Goal: Navigation & Orientation: Find specific page/section

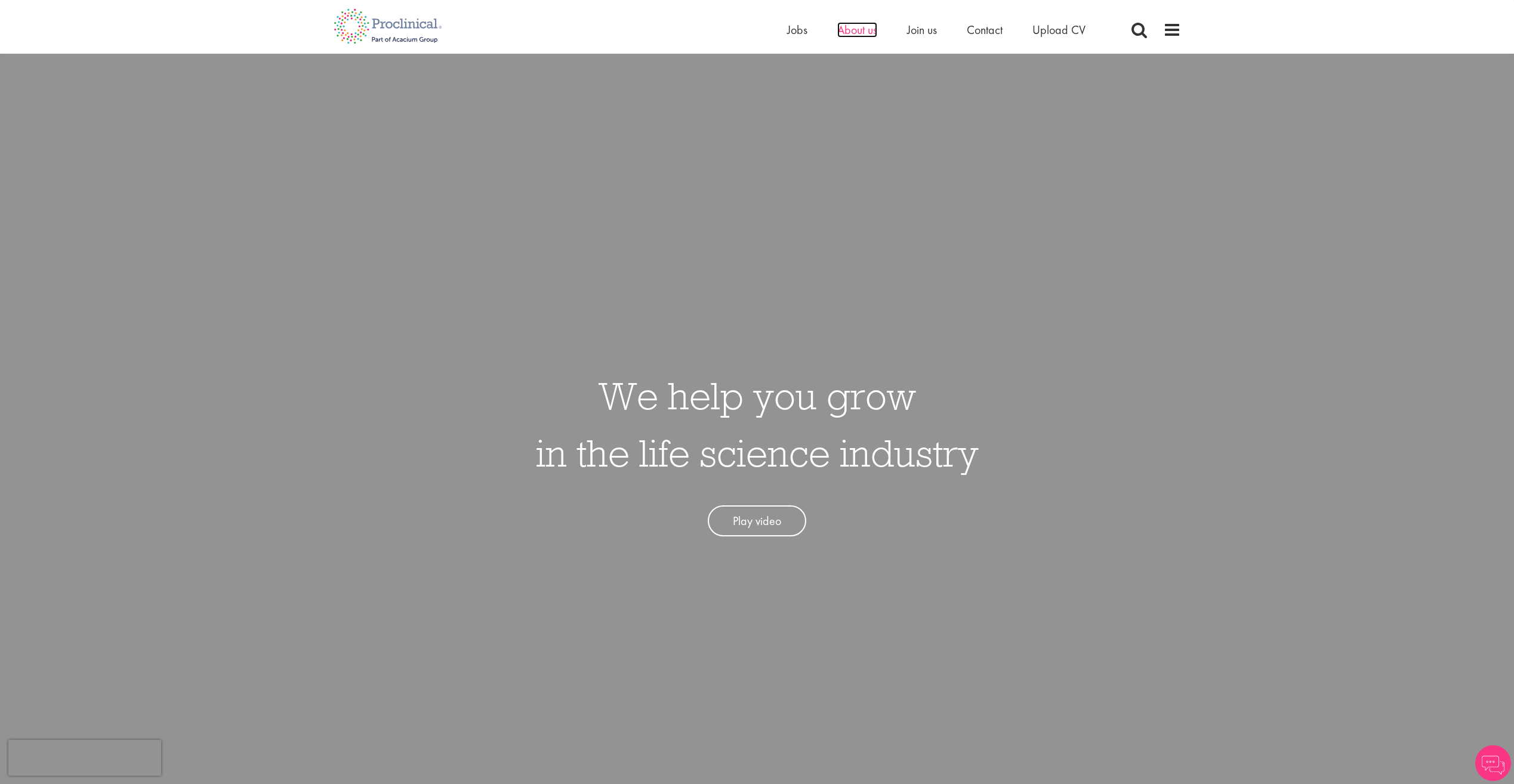
click at [850, 34] on span "About us" at bounding box center [856, 30] width 40 height 16
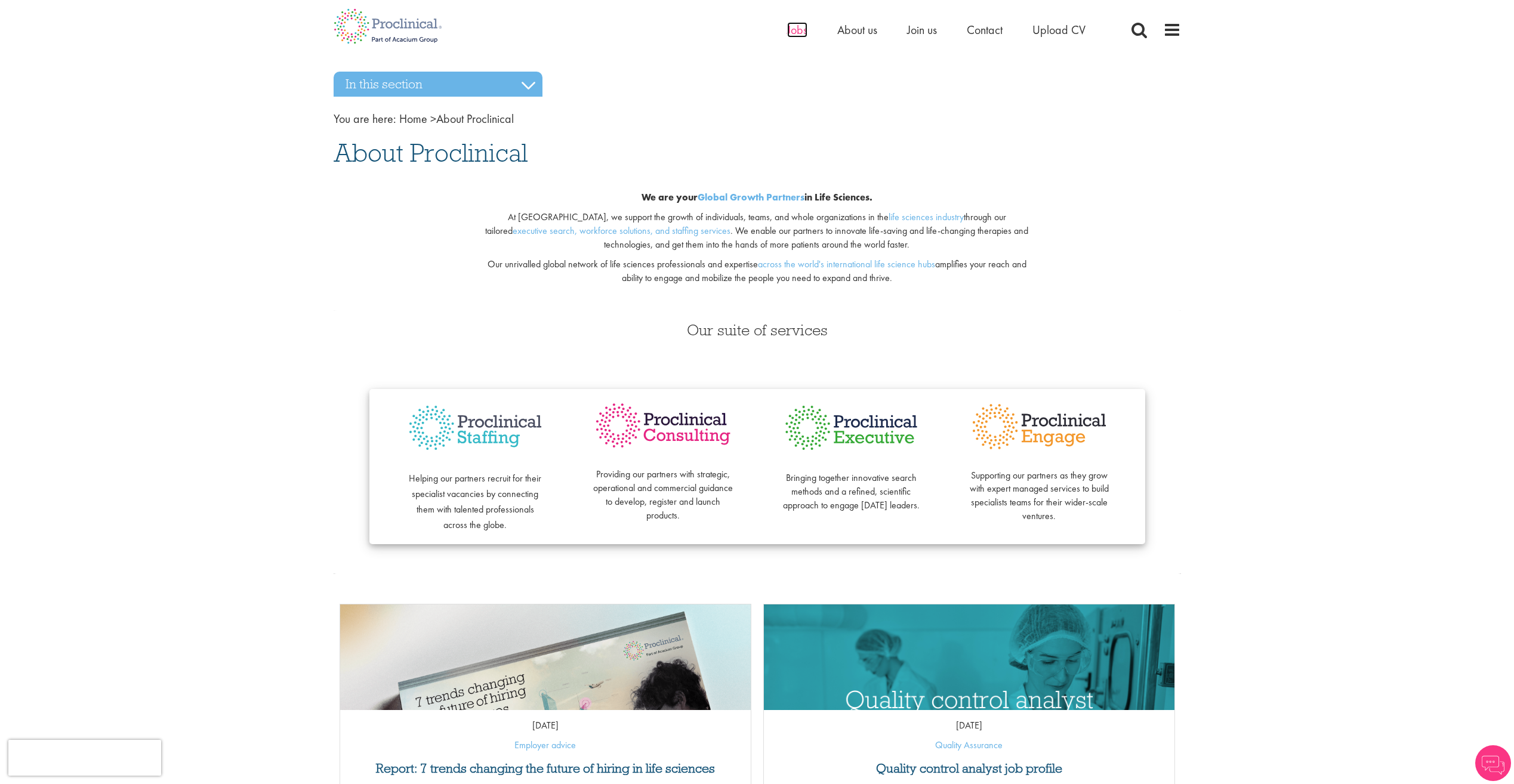
click at [796, 36] on span "Jobs" at bounding box center [797, 30] width 20 height 16
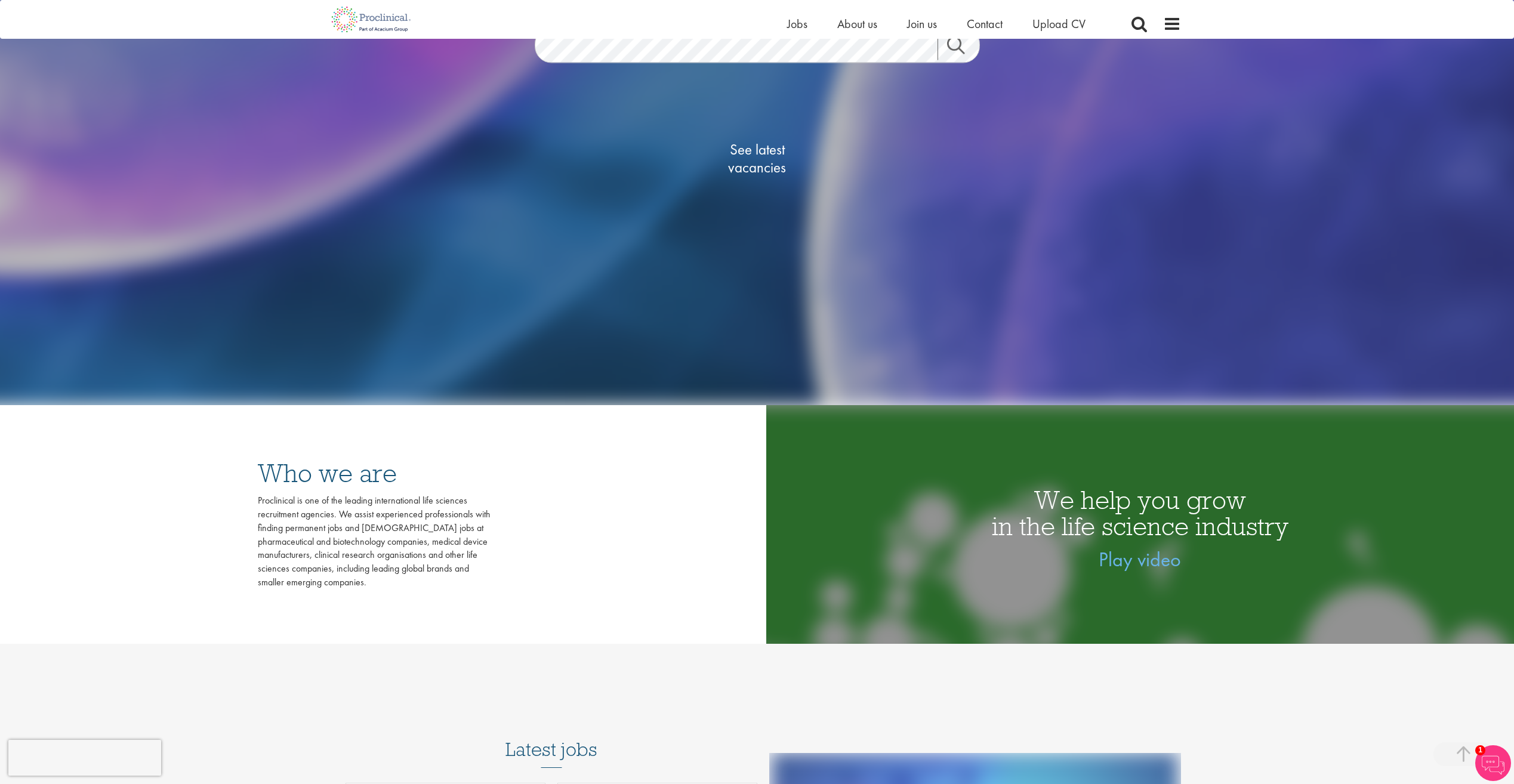
scroll to position [119, 0]
